Goal: Task Accomplishment & Management: Manage account settings

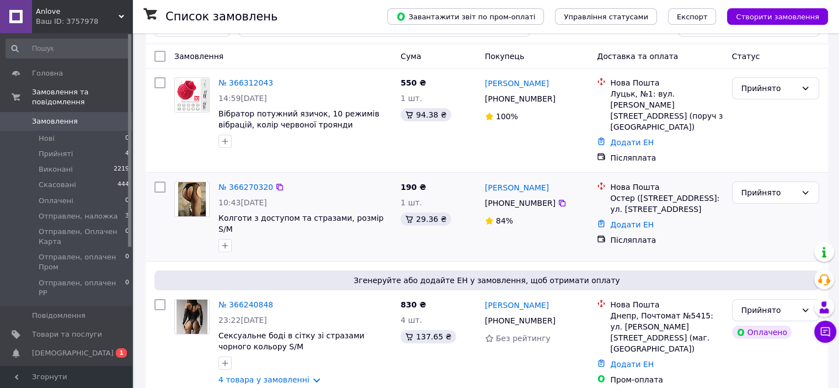
scroll to position [55, 0]
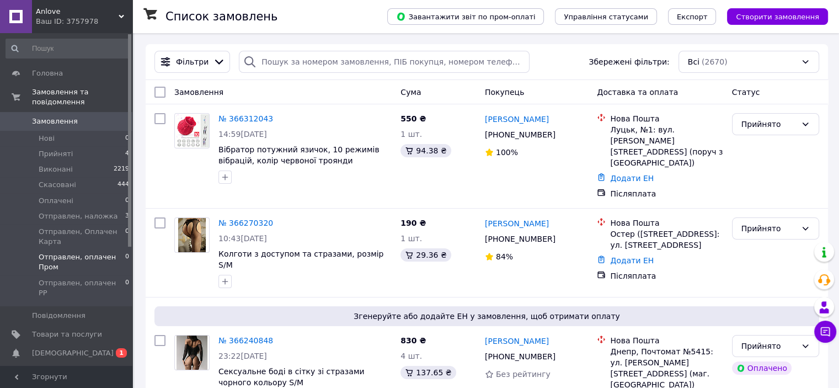
click at [80, 252] on span "Отправлен, оплачен Пром" at bounding box center [82, 262] width 87 height 20
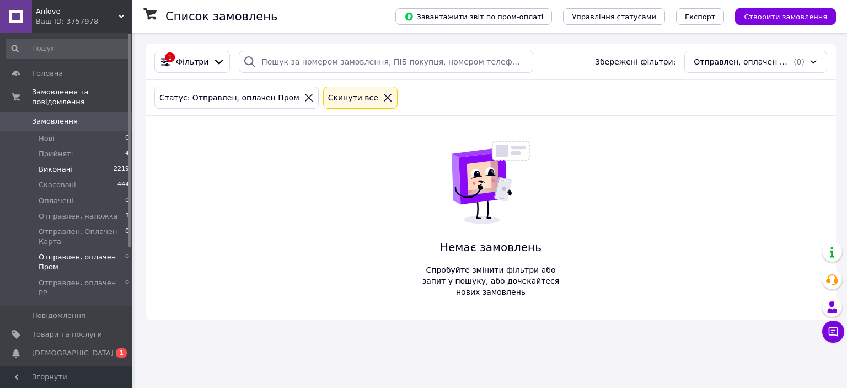
click at [62, 164] on span "Виконані" at bounding box center [56, 169] width 34 height 10
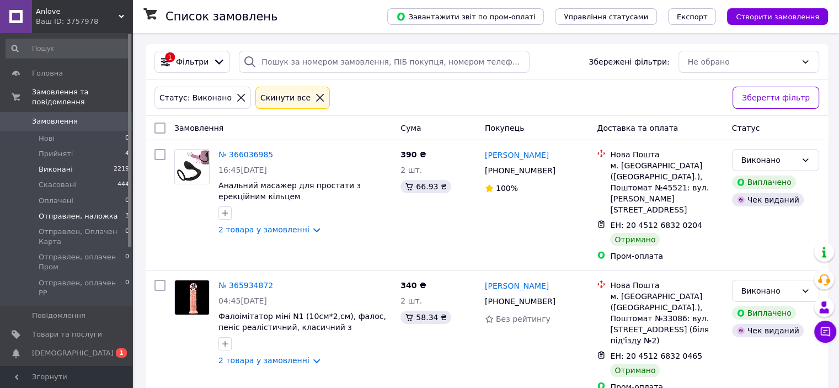
click at [95, 211] on span "Отправлен, наложка" at bounding box center [78, 216] width 79 height 10
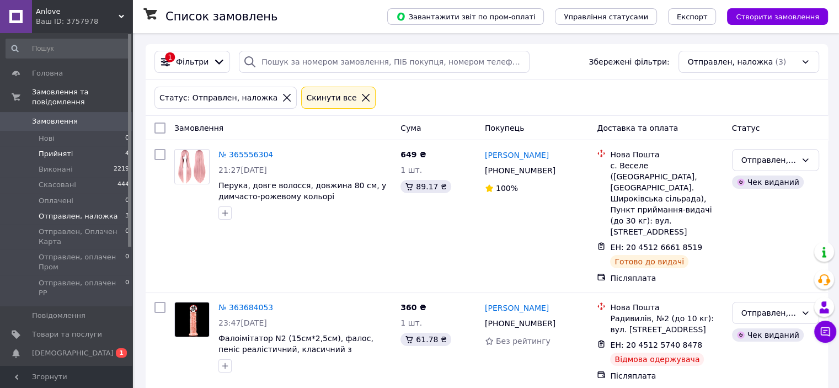
click at [83, 146] on li "Прийняті 4" at bounding box center [68, 153] width 136 height 15
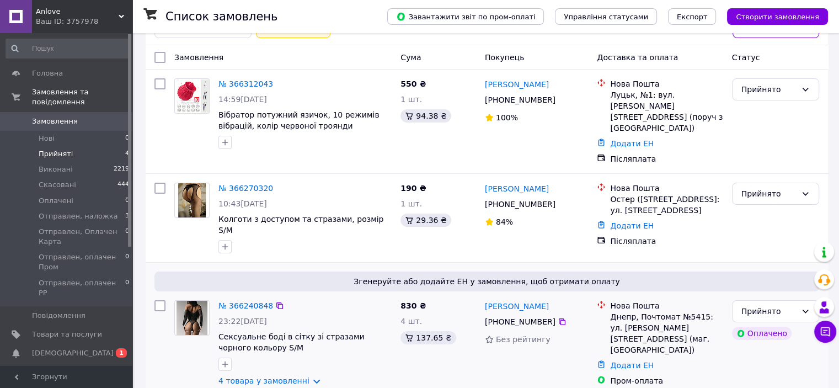
scroll to position [198, 0]
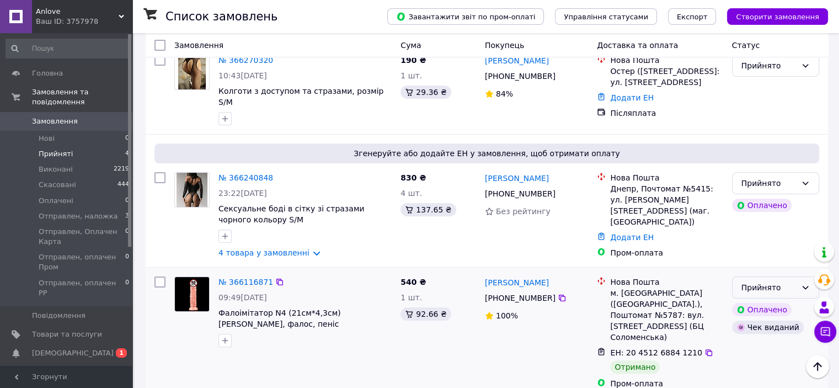
click at [801, 283] on icon at bounding box center [804, 287] width 9 height 9
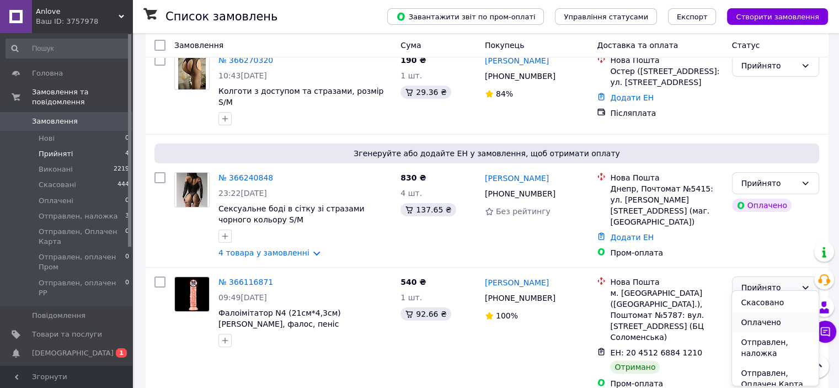
scroll to position [0, 0]
click at [768, 302] on li "Виконано" at bounding box center [775, 301] width 86 height 20
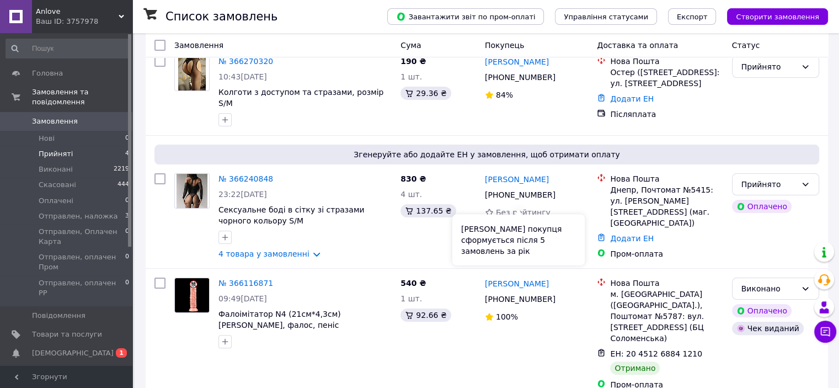
scroll to position [198, 0]
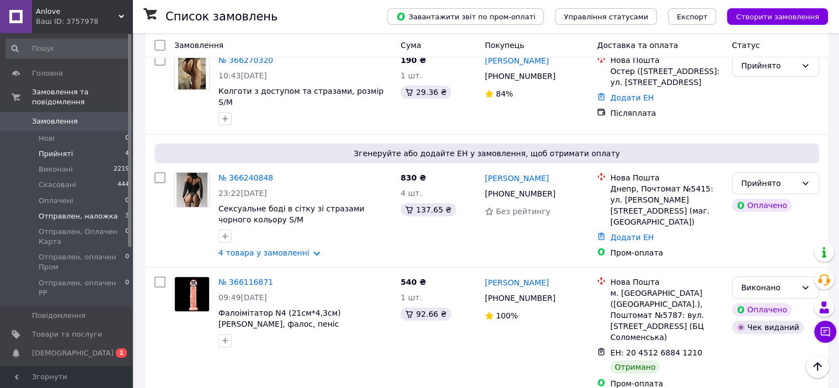
click at [73, 211] on span "Отправлен, наложка" at bounding box center [78, 216] width 79 height 10
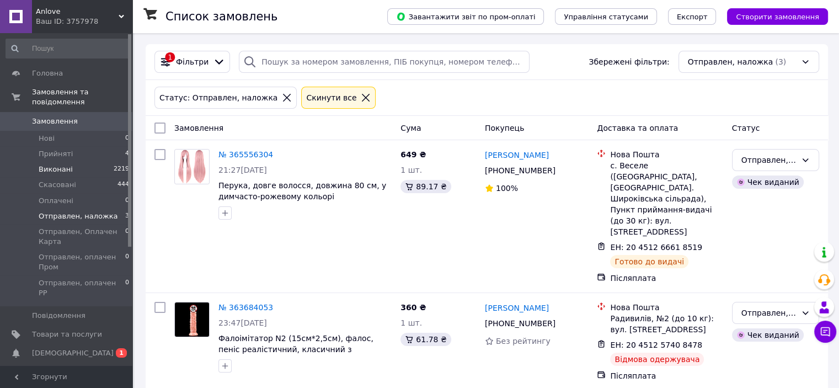
click at [86, 163] on li "Виконані 2219" at bounding box center [68, 169] width 136 height 15
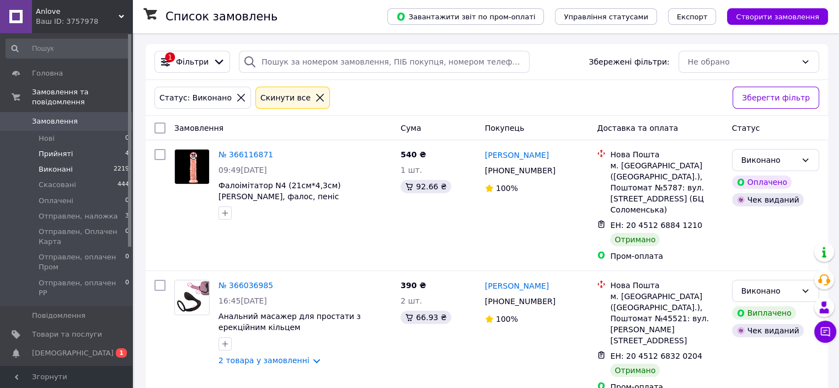
click at [99, 146] on li "Прийняті 4" at bounding box center [68, 153] width 136 height 15
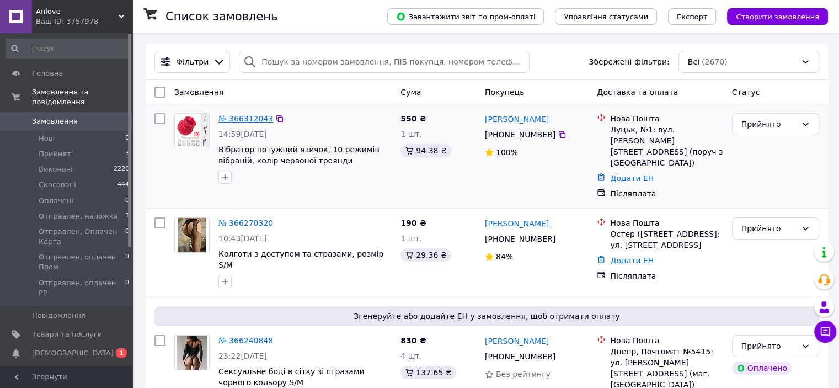
click at [235, 121] on link "№ 366312043" at bounding box center [245, 118] width 55 height 9
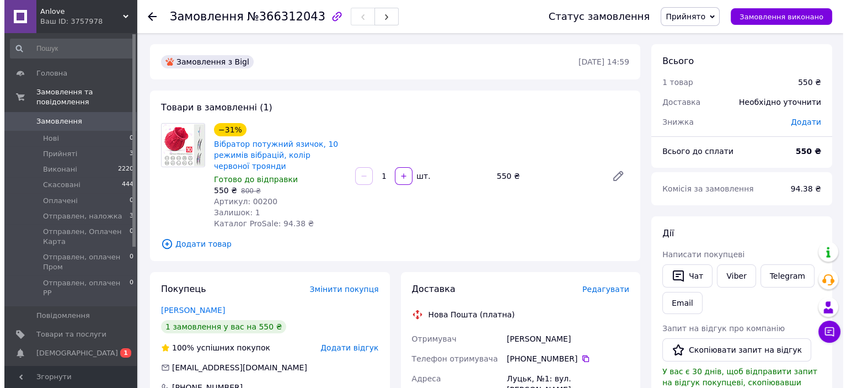
scroll to position [331, 0]
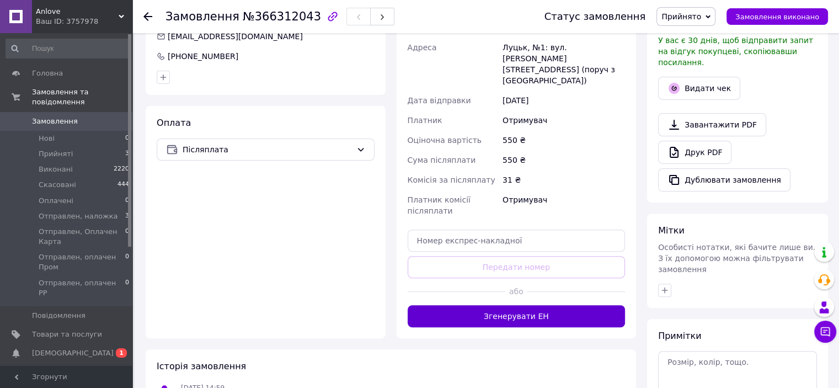
click at [464, 305] on button "Згенерувати ЕН" at bounding box center [516, 316] width 218 height 22
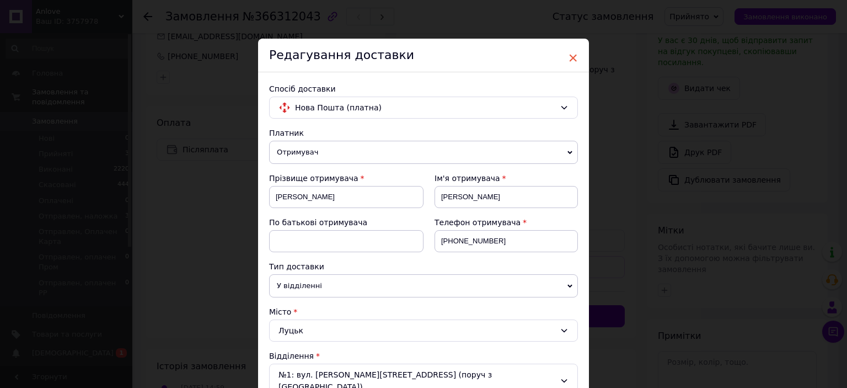
click at [568, 61] on span "×" at bounding box center [573, 58] width 10 height 19
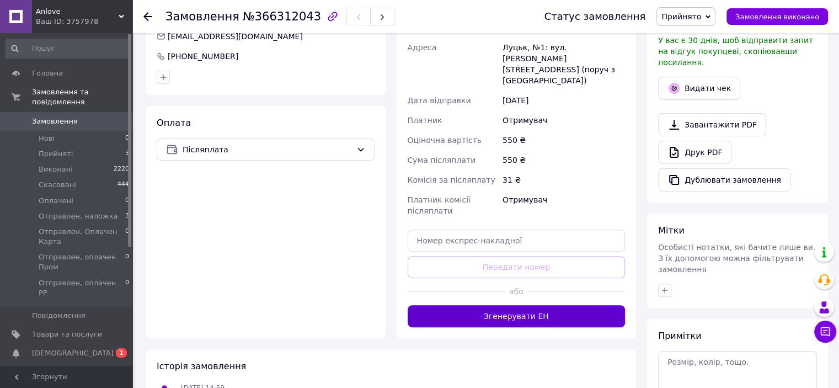
click at [502, 305] on button "Згенерувати ЕН" at bounding box center [516, 316] width 218 height 22
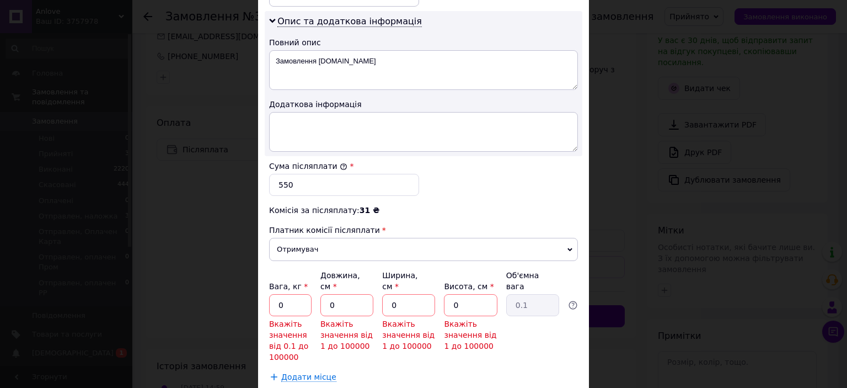
scroll to position [631, 0]
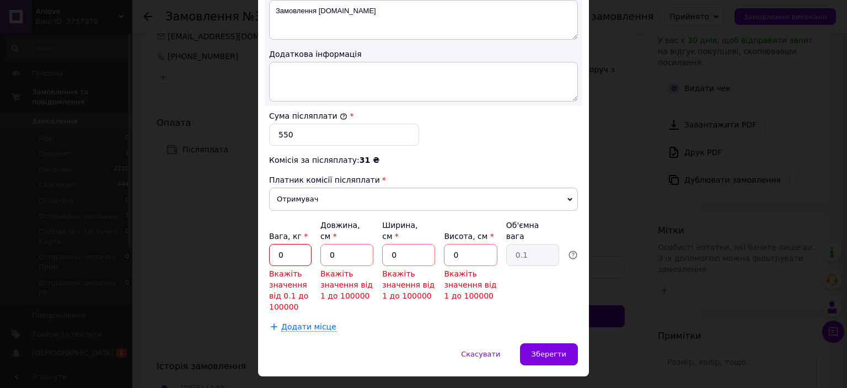
drag, startPoint x: 280, startPoint y: 228, endPoint x: 258, endPoint y: 228, distance: 22.1
type input "0.5"
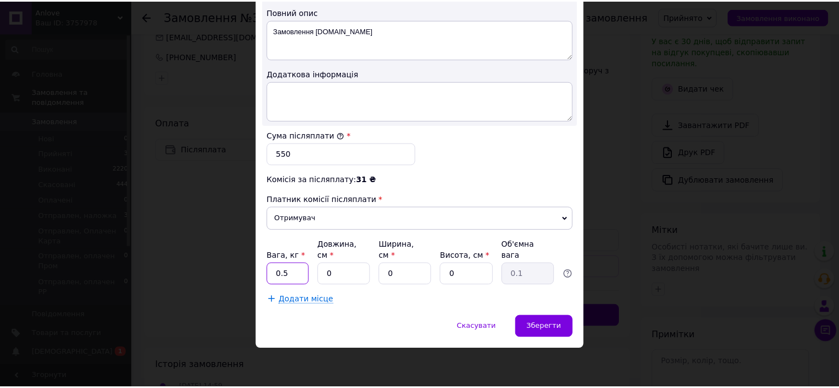
scroll to position [584, 0]
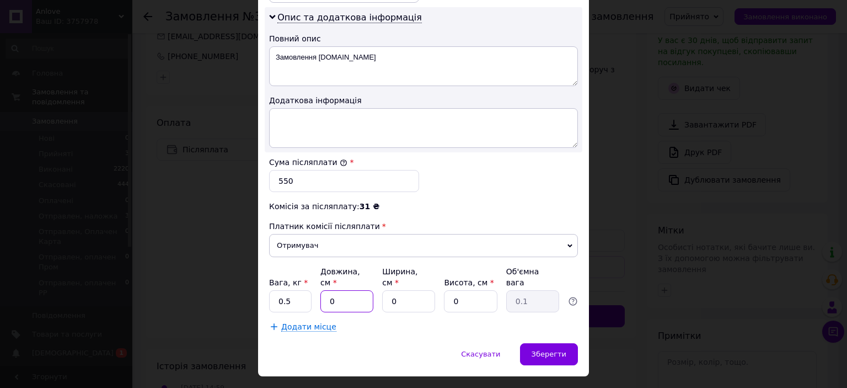
click at [342, 290] on input "0" at bounding box center [346, 301] width 53 height 22
type input "017"
drag, startPoint x: 401, startPoint y: 280, endPoint x: 384, endPoint y: 277, distance: 17.9
click at [384, 290] on input "0" at bounding box center [408, 301] width 53 height 22
type input "12"
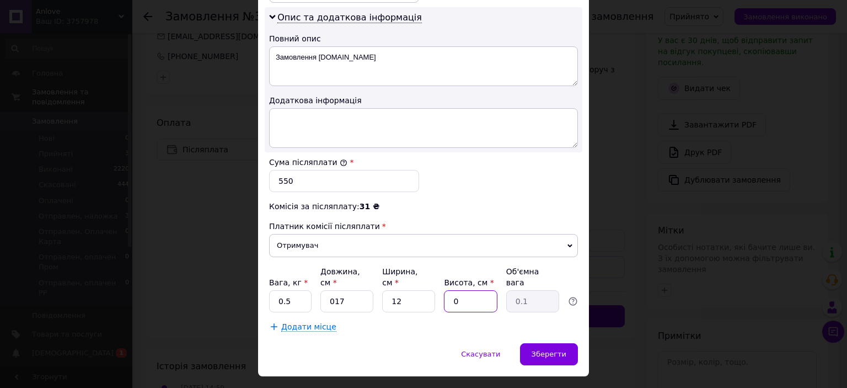
drag, startPoint x: 465, startPoint y: 275, endPoint x: 439, endPoint y: 275, distance: 26.5
click at [439, 275] on div "Вага, кг * 0.5 Довжина, см * 017 Ширина, см * 12 Висота, см * 0 Об'ємна вага 0.1" at bounding box center [423, 289] width 309 height 46
type input "9"
type input "0.46"
type input "9"
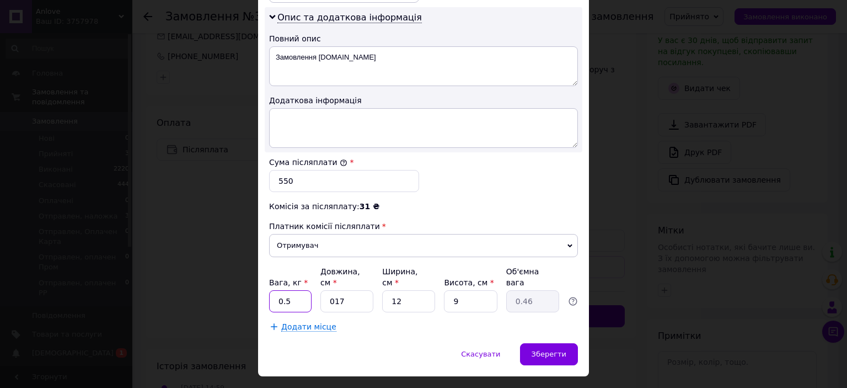
click at [284, 290] on input "0.5" at bounding box center [290, 301] width 42 height 22
type input "0.46"
click at [557, 350] on span "Зберегти" at bounding box center [548, 354] width 35 height 8
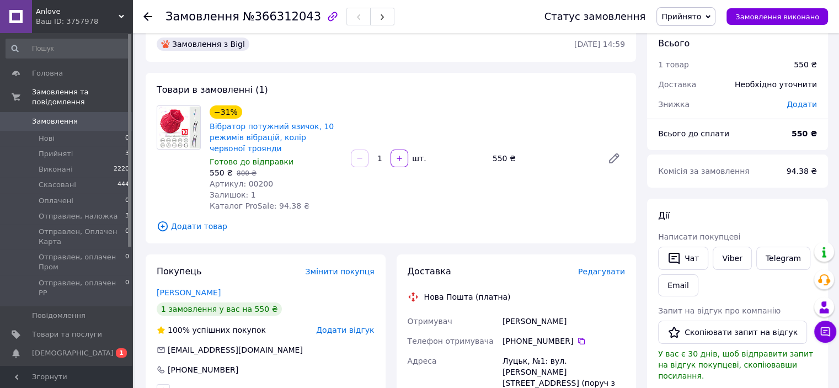
scroll to position [0, 0]
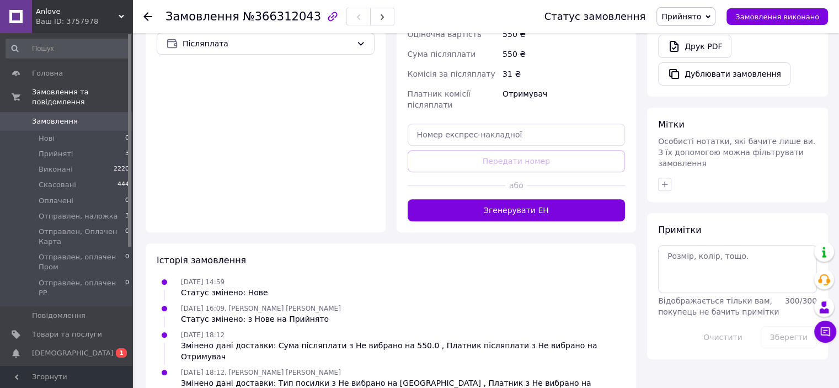
scroll to position [441, 0]
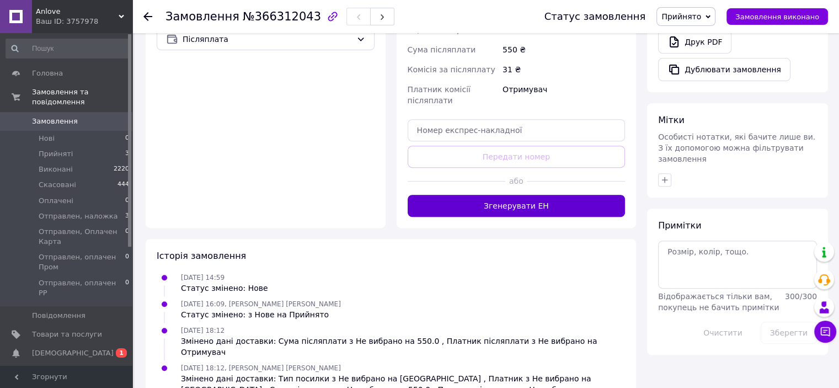
click at [492, 195] on button "Згенерувати ЕН" at bounding box center [516, 206] width 218 height 22
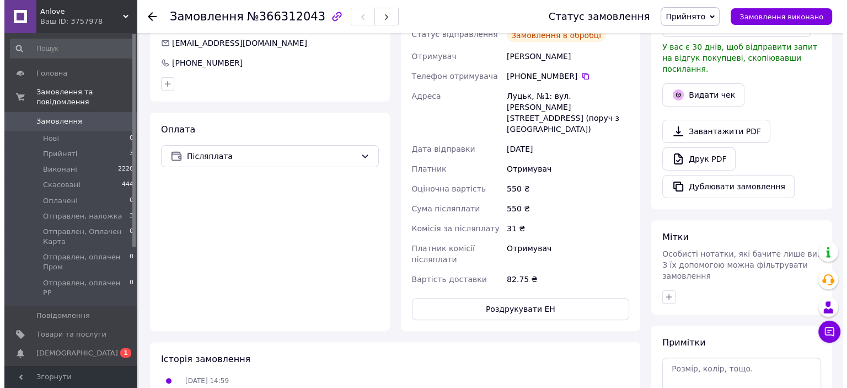
scroll to position [276, 0]
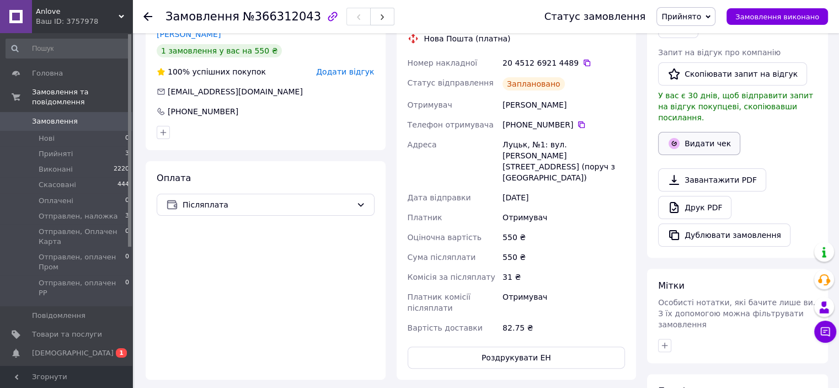
click at [678, 138] on icon "button" at bounding box center [673, 143] width 11 height 11
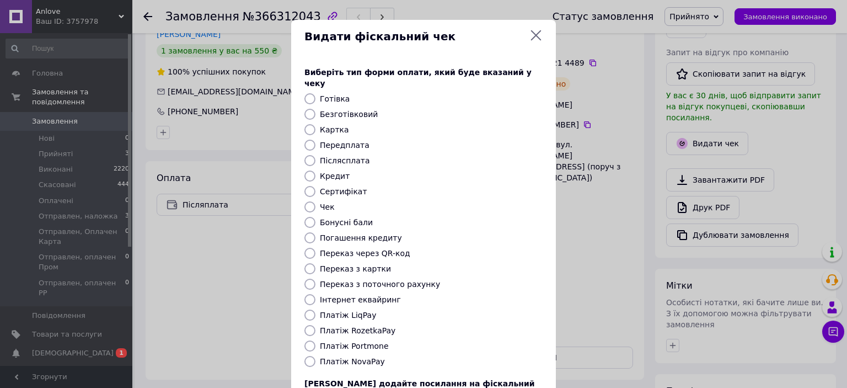
click at [309, 109] on input "Безготівковий" at bounding box center [309, 114] width 11 height 11
radio input "true"
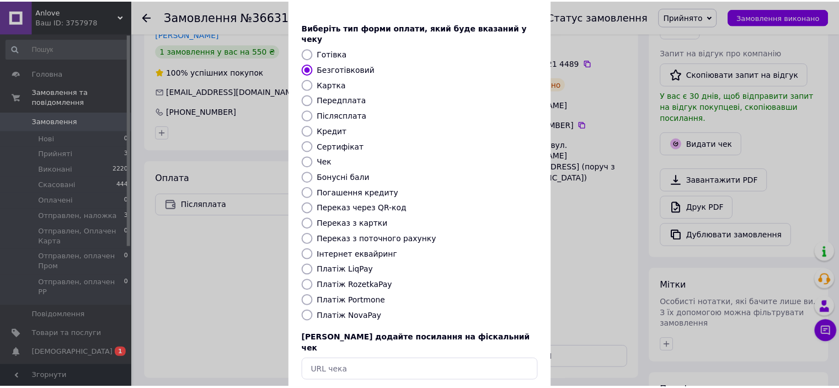
scroll to position [85, 0]
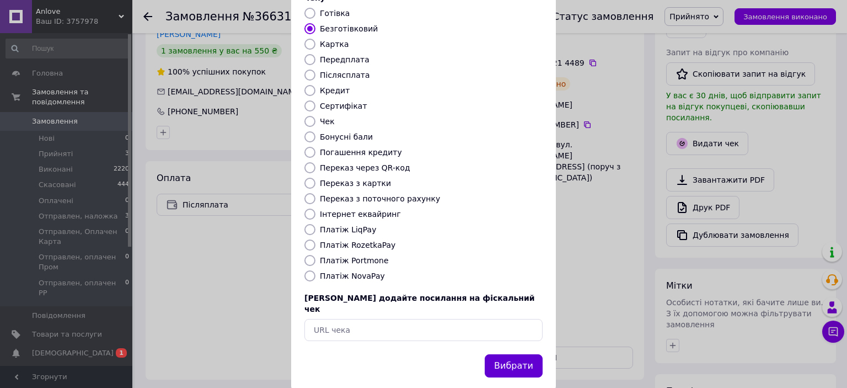
click at [516, 354] on button "Вибрати" at bounding box center [514, 366] width 58 height 24
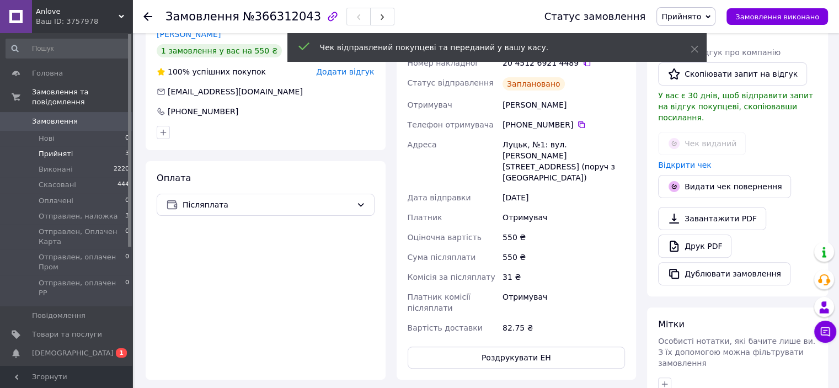
click at [80, 146] on li "Прийняті 3" at bounding box center [68, 153] width 136 height 15
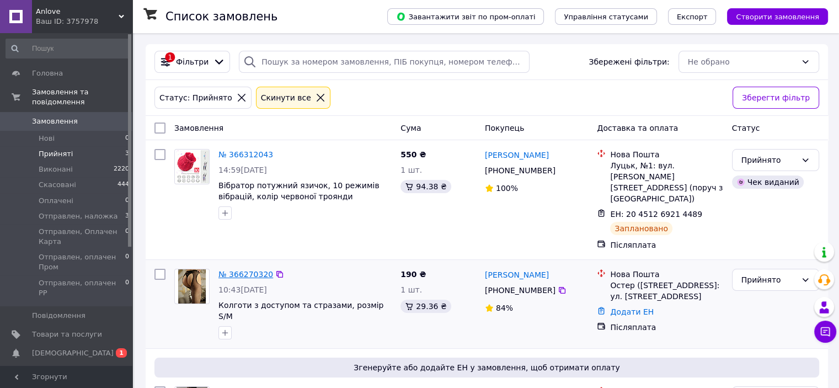
click at [243, 270] on link "№ 366270320" at bounding box center [245, 274] width 55 height 9
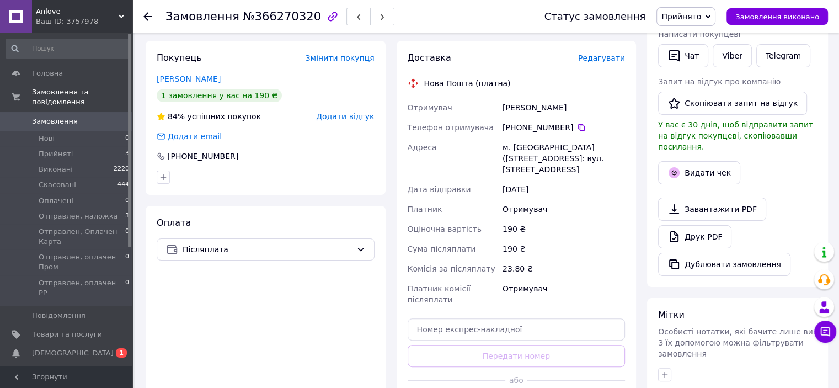
scroll to position [373, 0]
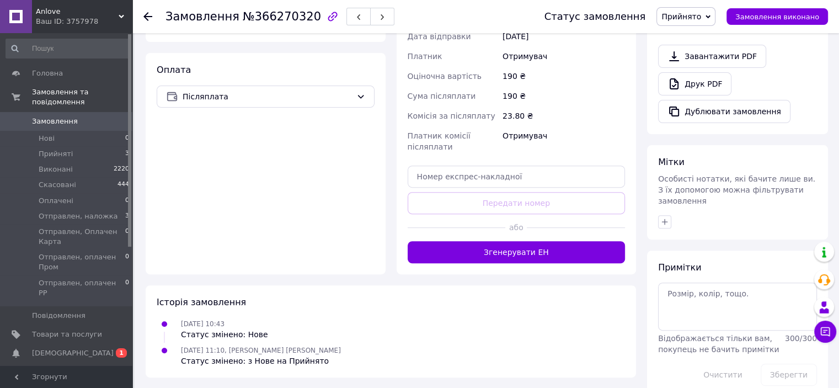
click at [492, 256] on button "Згенерувати ЕН" at bounding box center [516, 252] width 218 height 22
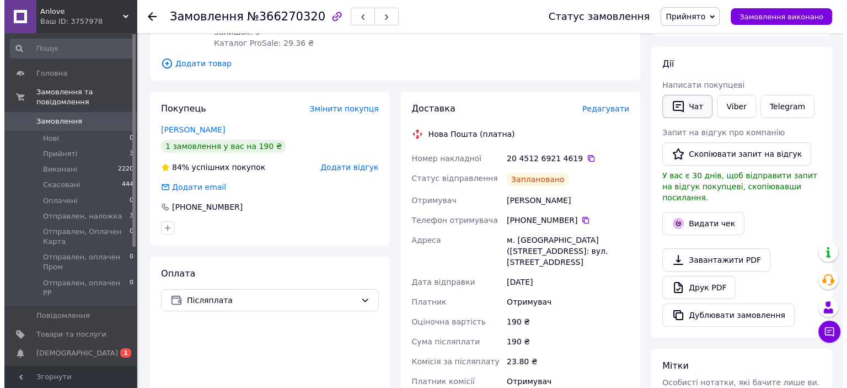
scroll to position [152, 0]
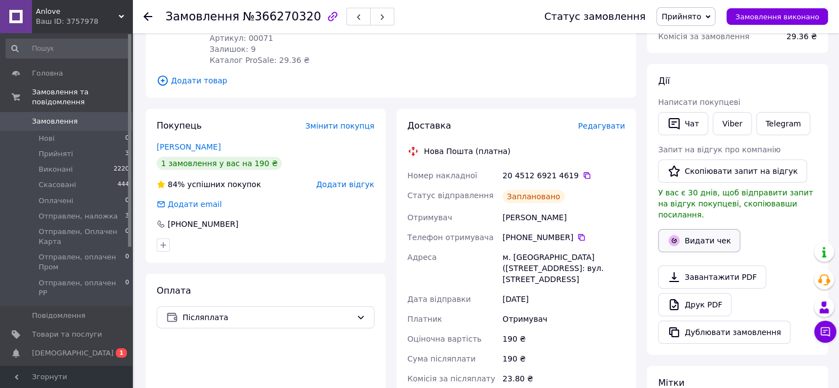
click at [699, 230] on button "Видати чек" at bounding box center [699, 240] width 82 height 23
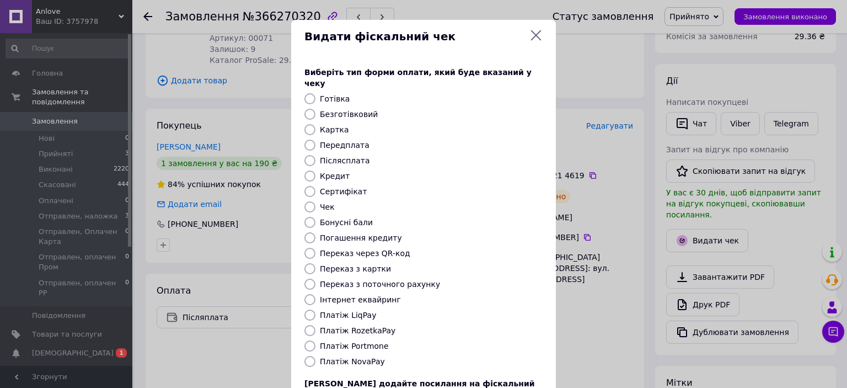
click at [312, 109] on input "Безготівковий" at bounding box center [309, 114] width 11 height 11
radio input "true"
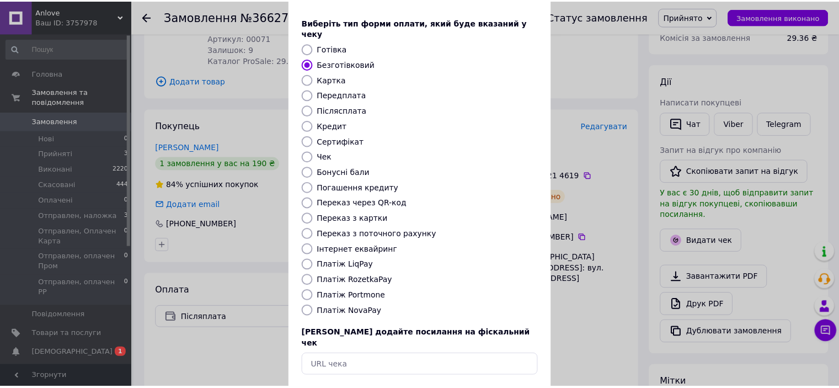
scroll to position [85, 0]
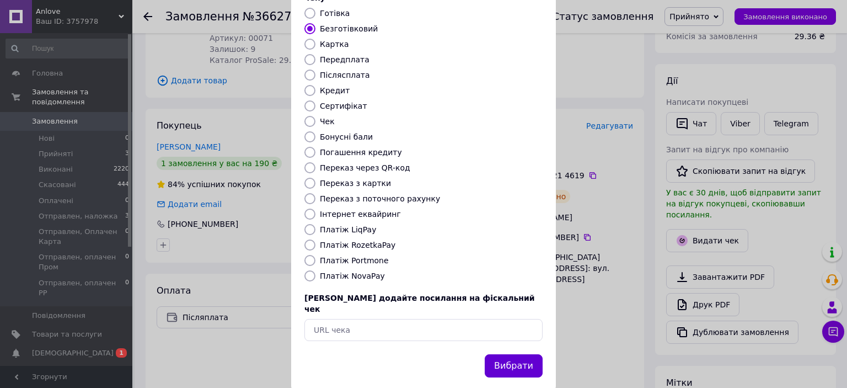
click at [515, 354] on button "Вибрати" at bounding box center [514, 366] width 58 height 24
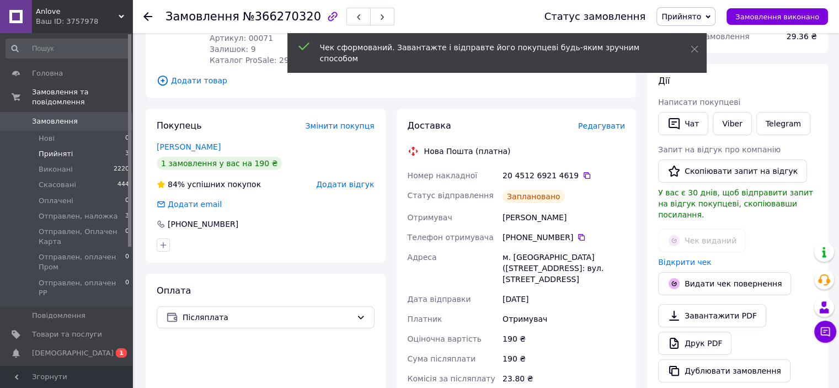
click at [78, 146] on li "Прийняті 3" at bounding box center [68, 153] width 136 height 15
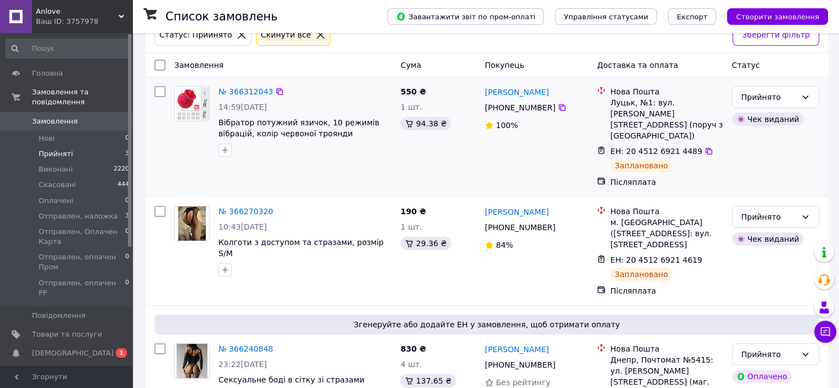
scroll to position [104, 0]
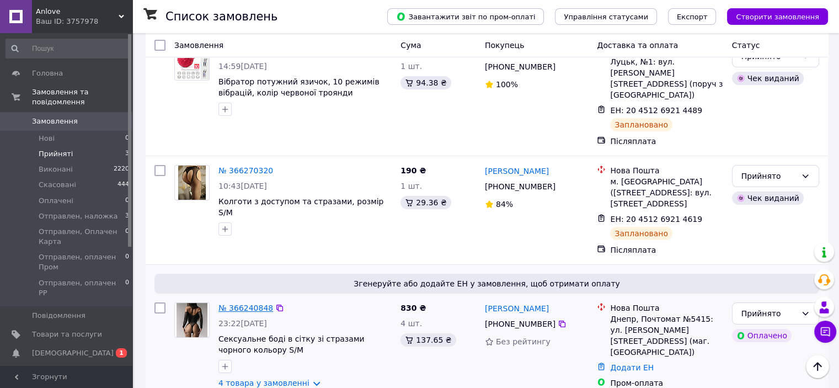
click at [252, 303] on link "№ 366240848" at bounding box center [245, 307] width 55 height 9
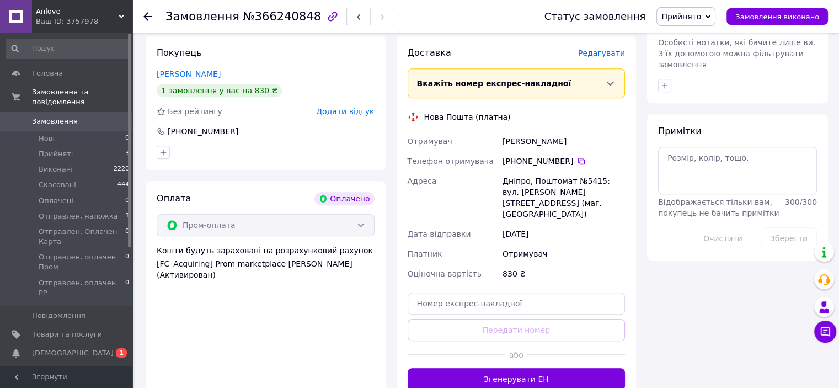
scroll to position [662, 0]
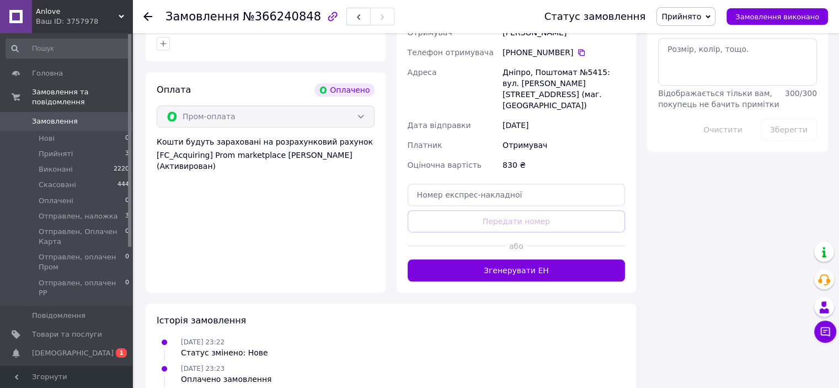
click at [485, 259] on button "Згенерувати ЕН" at bounding box center [516, 270] width 218 height 22
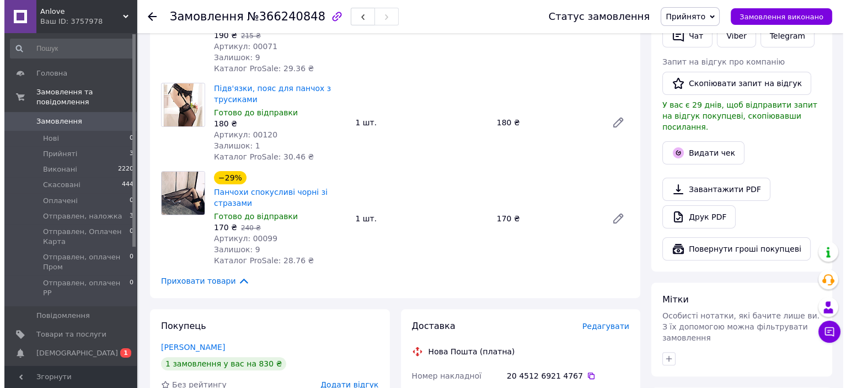
scroll to position [221, 0]
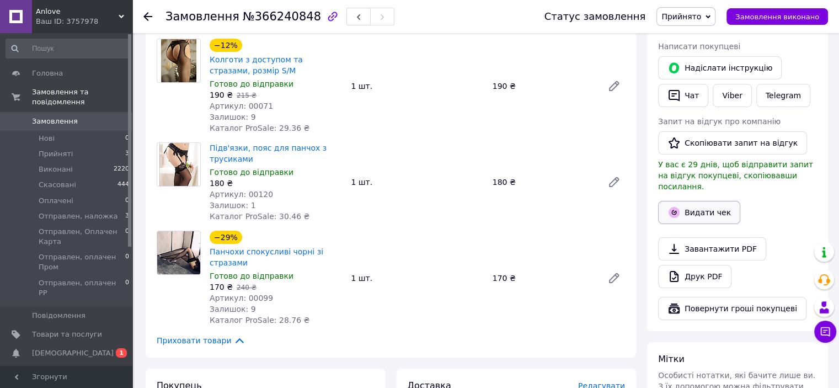
click at [697, 201] on button "Видати чек" at bounding box center [699, 212] width 82 height 23
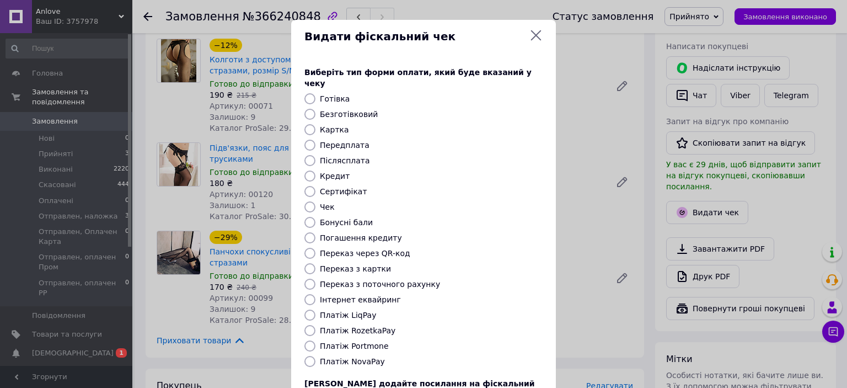
click at [311, 109] on input "Безготівковий" at bounding box center [309, 114] width 11 height 11
radio input "true"
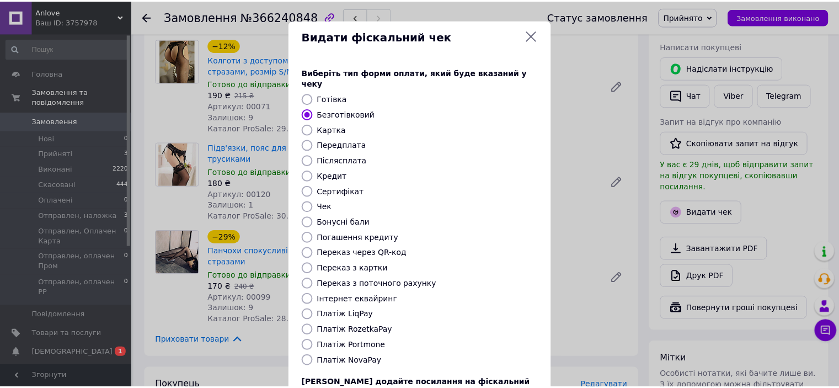
scroll to position [85, 0]
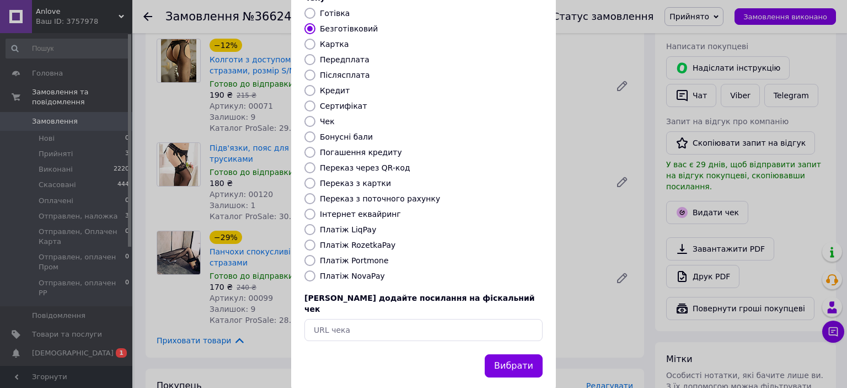
click at [506, 354] on button "Вибрати" at bounding box center [514, 366] width 58 height 24
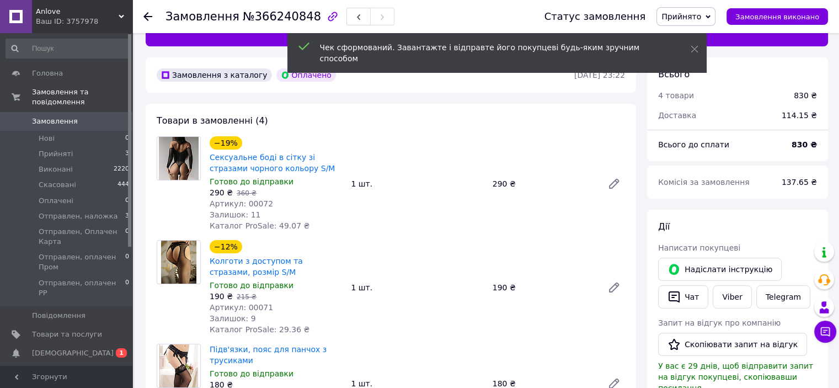
scroll to position [0, 0]
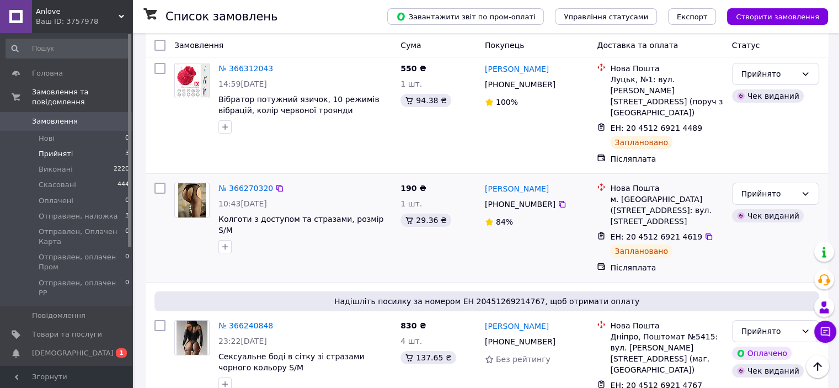
scroll to position [104, 0]
